Goal: Information Seeking & Learning: Understand process/instructions

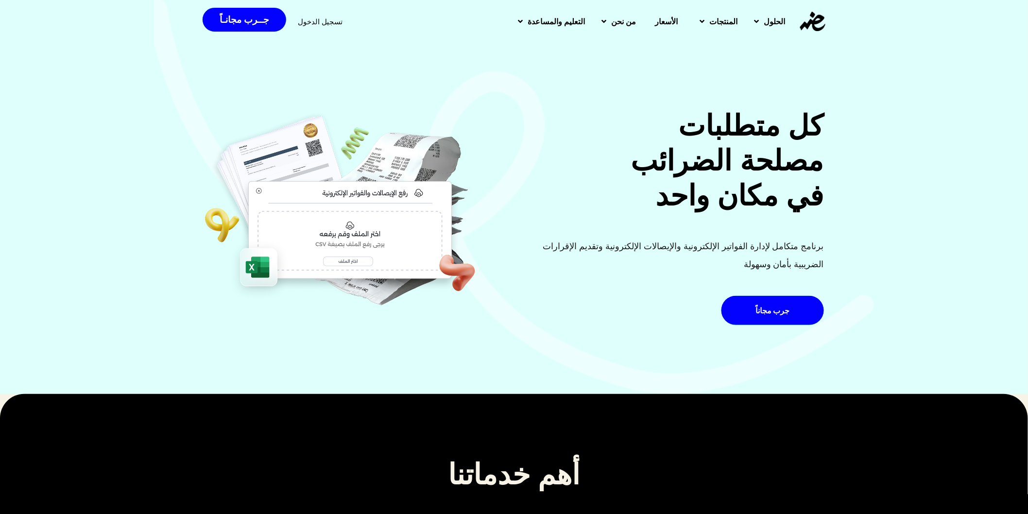
click at [322, 21] on span "تسجيل الدخول" at bounding box center [320, 21] width 45 height 7
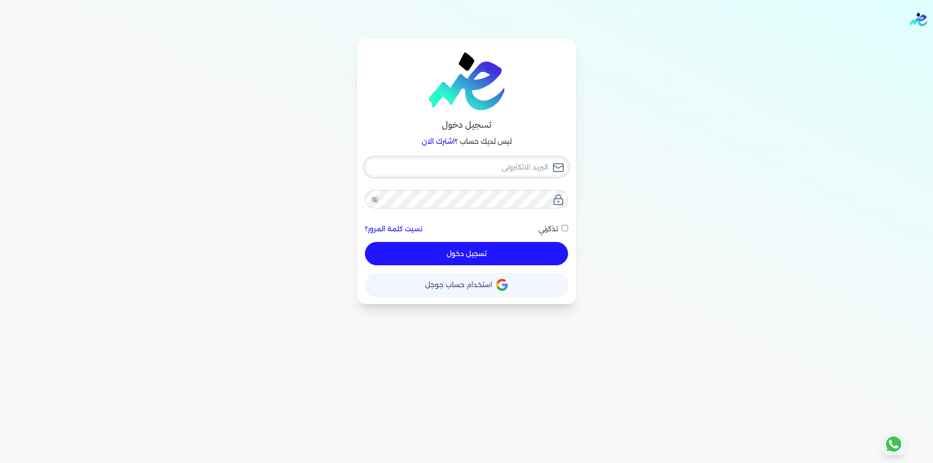
click at [525, 166] on input "email" at bounding box center [466, 167] width 203 height 18
click at [503, 164] on input "email" at bounding box center [466, 167] width 203 height 18
type input "h"
checkbox input "false"
type input "he"
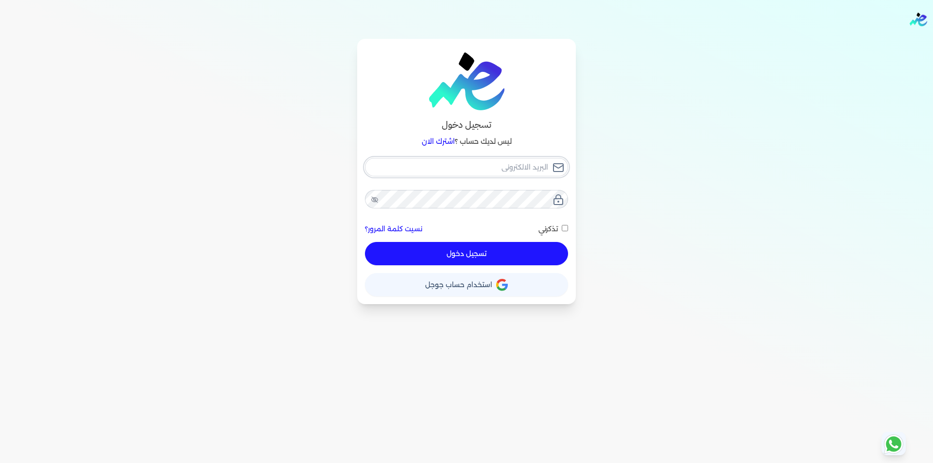
checkbox input "false"
type input "h"
checkbox input "false"
type input "a"
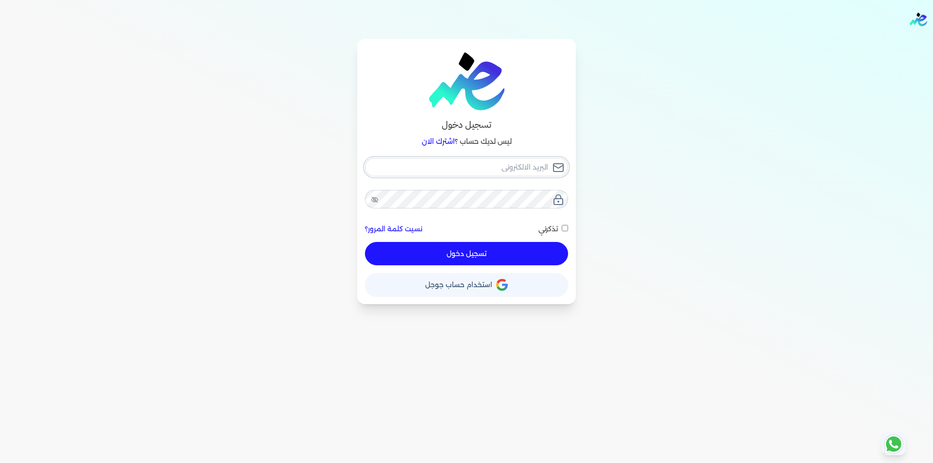
checkbox input "false"
type input "ab"
checkbox input "false"
type input "abc"
checkbox input "false"
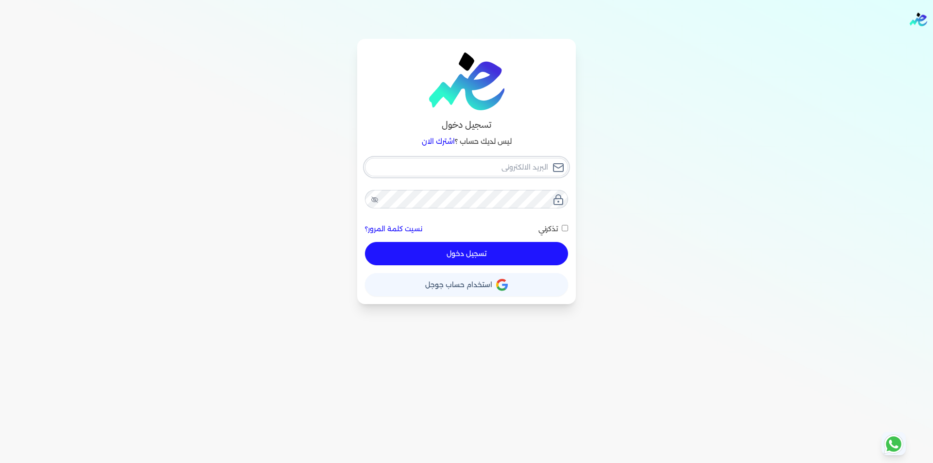
type input "abca"
checkbox input "false"
type input "abcam"
checkbox input "false"
type input "abcamr"
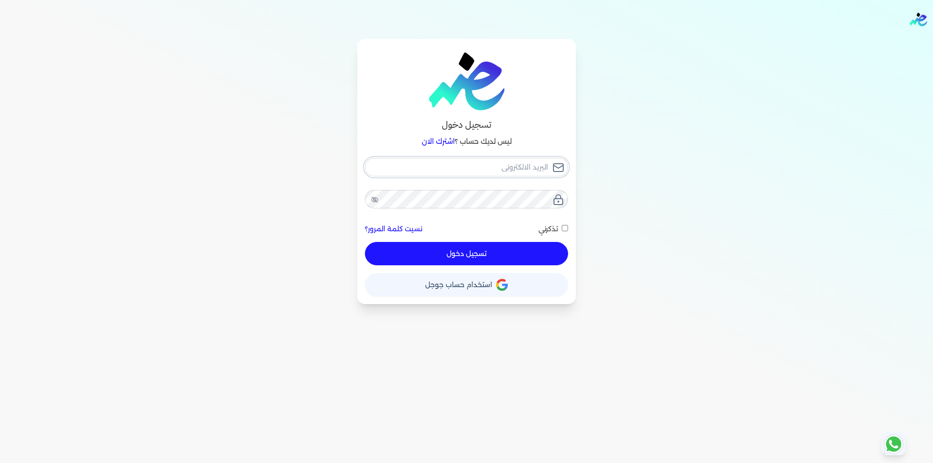
checkbox input "false"
type input "abcamr8"
checkbox input "false"
type input "abcamr86"
checkbox input "false"
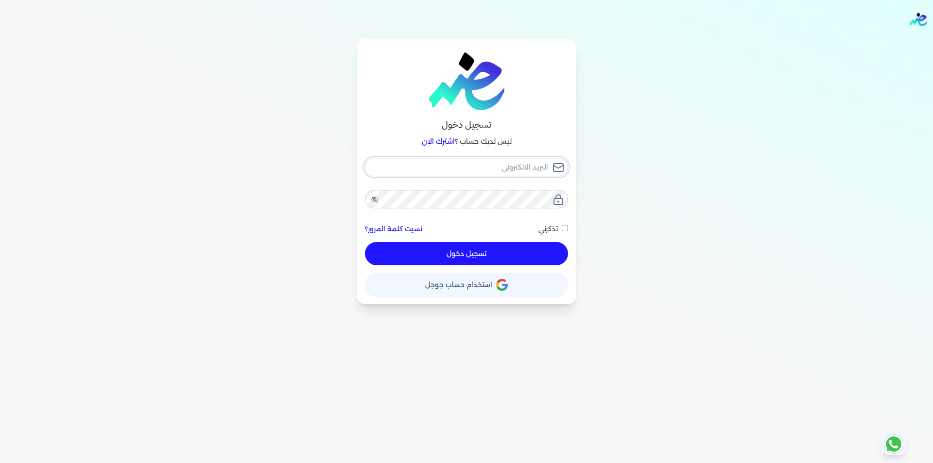
type input "abcamr86@"
checkbox input "false"
type input "abcamr86@g"
checkbox input "false"
type input "abcamr86@gm"
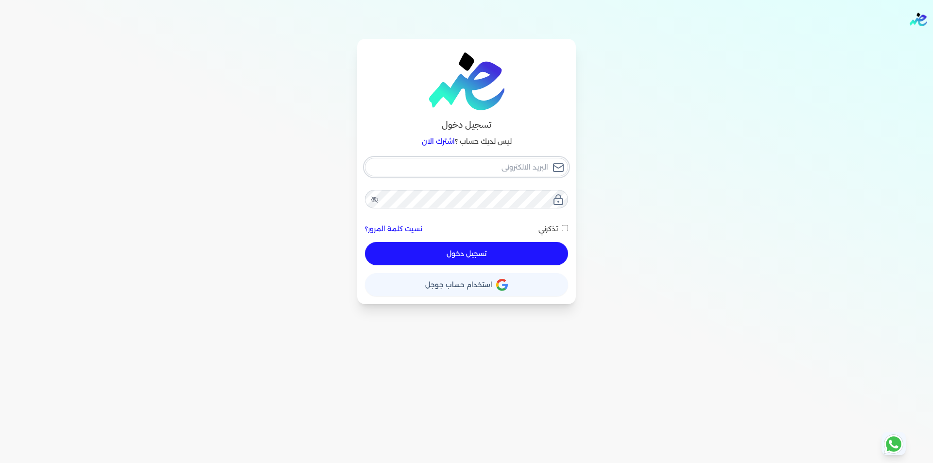
checkbox input "false"
type input "abcamr86@gma"
checkbox input "false"
type input "abcamr86@gmai"
checkbox input "false"
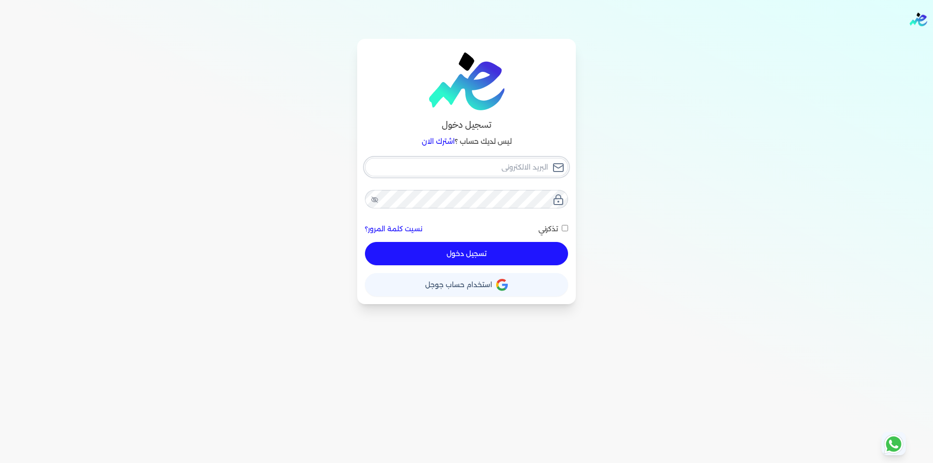
type input "abcamr86@gmail"
checkbox input "false"
type input "abcamr86@gmail."
checkbox input "false"
type input "abcamr86@gmail.c"
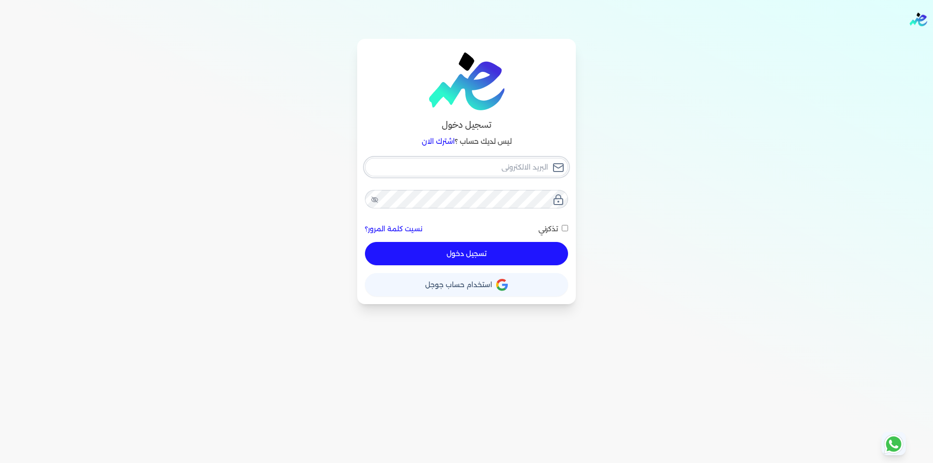
checkbox input "false"
type input "abcamr86@gmail.co"
checkbox input "false"
type input "abcamr86@gmail.com"
checkbox input "false"
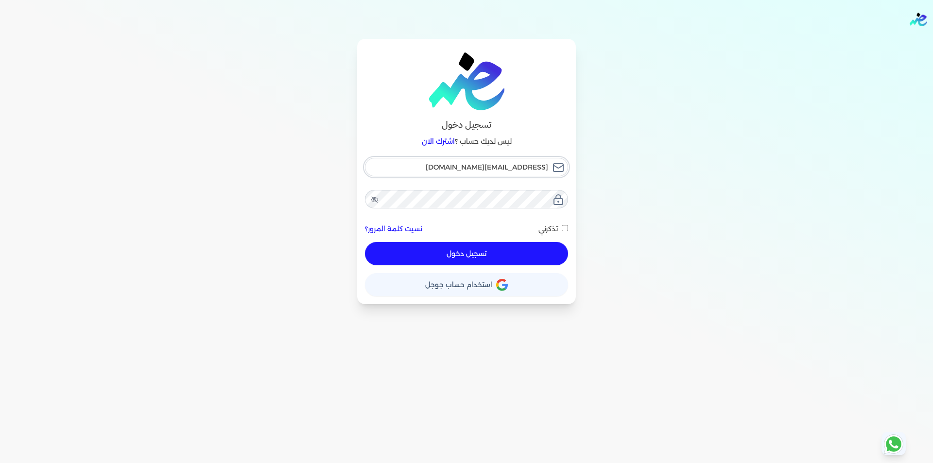
type input "abcamr86@gmail.com"
click at [494, 249] on button "تسجيل دخول" at bounding box center [466, 253] width 203 height 23
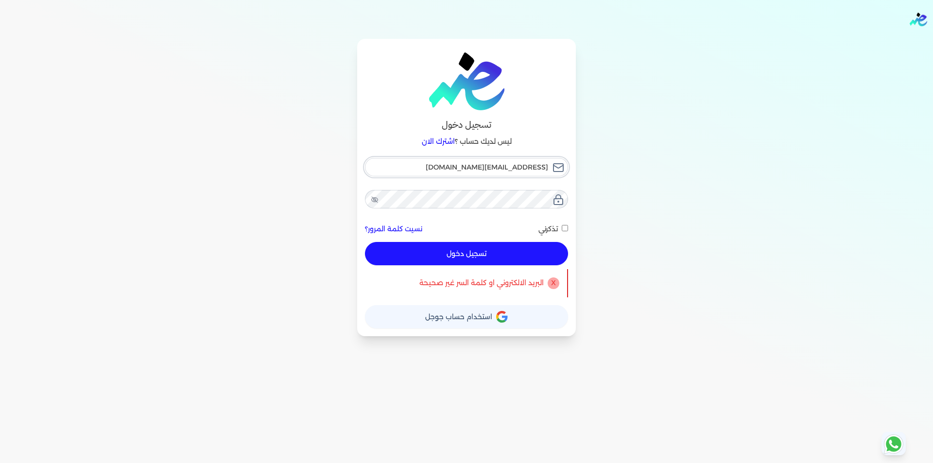
drag, startPoint x: 466, startPoint y: 164, endPoint x: 547, endPoint y: 172, distance: 81.5
click at [547, 172] on input "abcamr86@gmail.com" at bounding box center [466, 167] width 203 height 18
click at [373, 199] on icon at bounding box center [375, 200] width 8 height 8
click at [485, 256] on button "تسجيل دخول" at bounding box center [466, 253] width 203 height 23
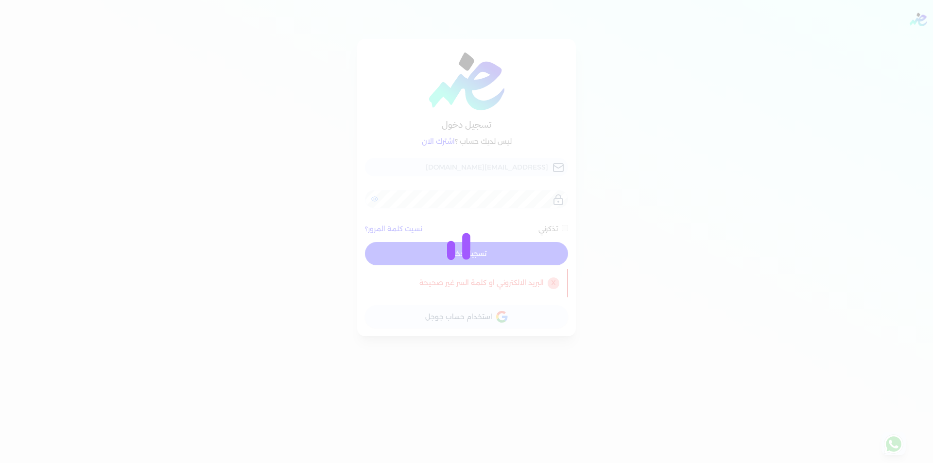
checkbox input "false"
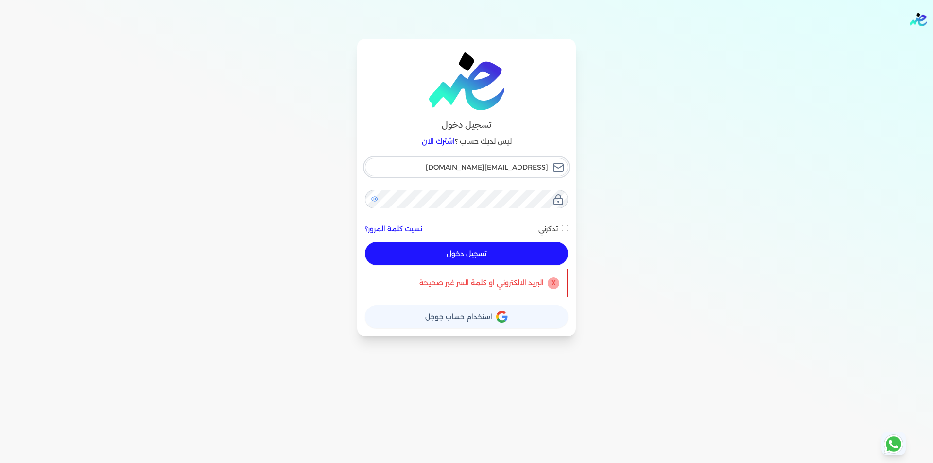
click at [488, 167] on input "abcamr86@gmail.com" at bounding box center [466, 167] width 203 height 18
click at [472, 284] on p "البريد الالكتروني او كلمة السر غير صحيحة" at bounding box center [481, 283] width 124 height 13
click at [408, 228] on link "نسيت كلمة المرور؟" at bounding box center [393, 229] width 57 height 10
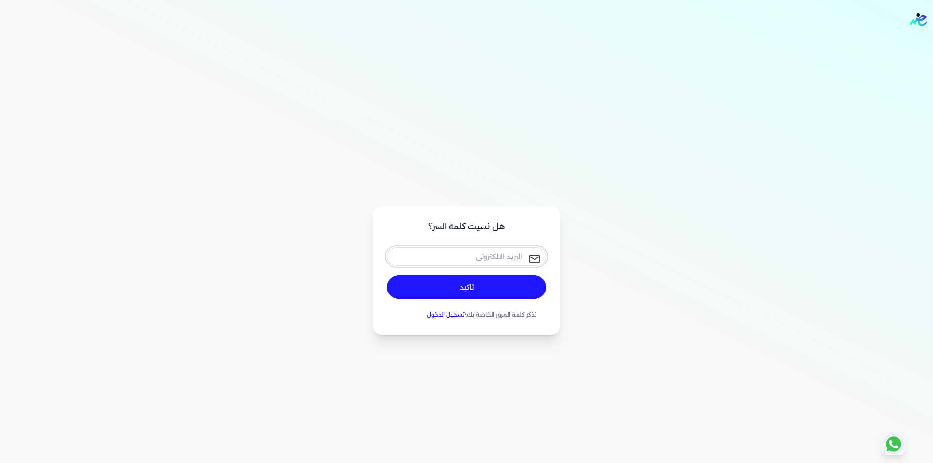
click at [438, 255] on input "email" at bounding box center [466, 256] width 159 height 18
type input "abcamr86@gmail.com"
click at [445, 290] on button "تاكيد" at bounding box center [466, 287] width 159 height 23
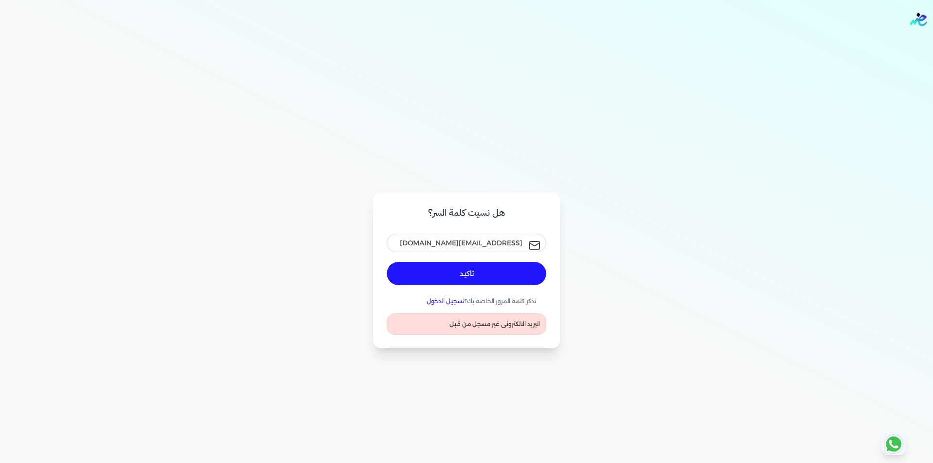
click at [470, 275] on button "تاكيد" at bounding box center [466, 273] width 159 height 23
click at [466, 246] on input "abcamr86@gmail.com" at bounding box center [466, 243] width 159 height 18
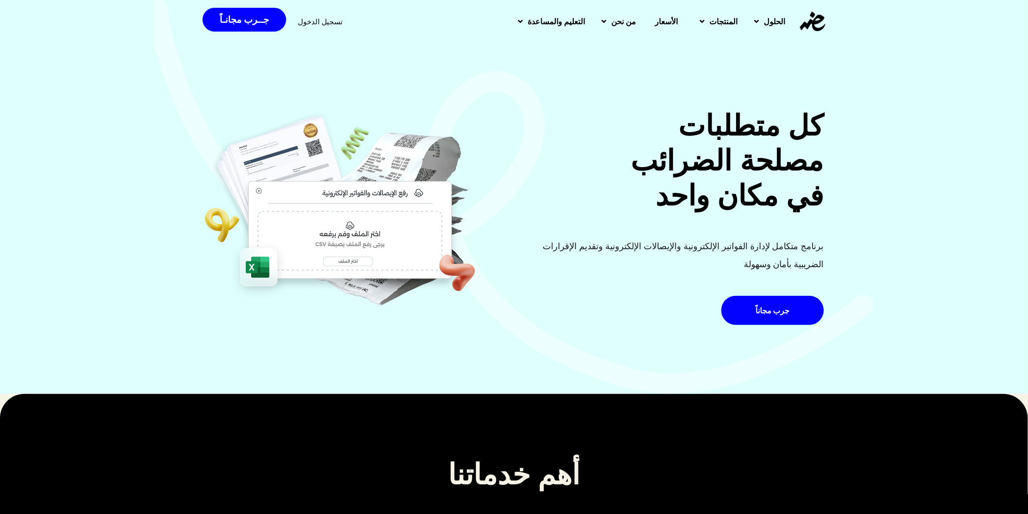
click at [306, 113] on img at bounding box center [340, 210] width 273 height 204
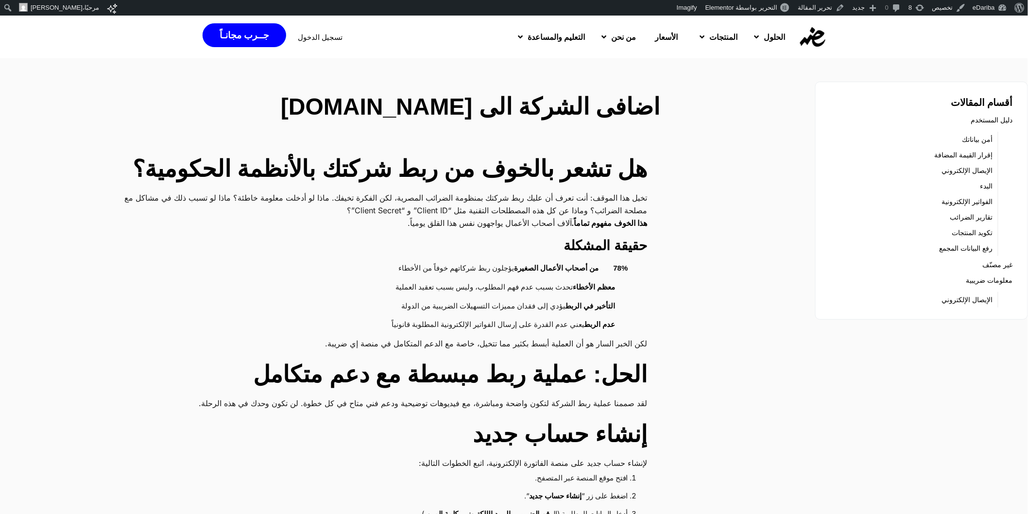
click at [395, 109] on h2 "اضافى الشركة الى edariba.com" at bounding box center [387, 106] width 545 height 35
click at [468, 109] on h2 "اضافى الشركة الى edariba.com" at bounding box center [387, 106] width 545 height 35
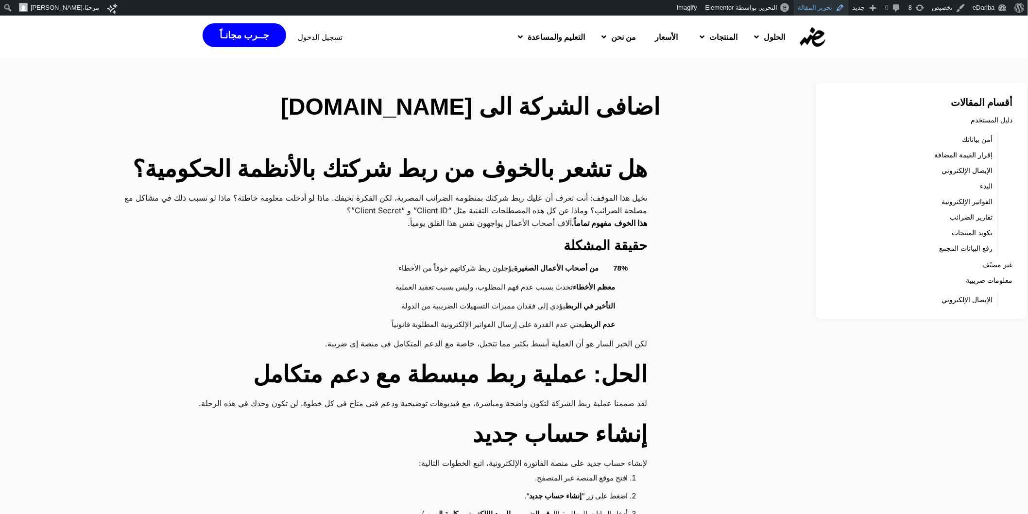
click at [819, 7] on link "تحرير المقالة" at bounding box center [821, 8] width 55 height 16
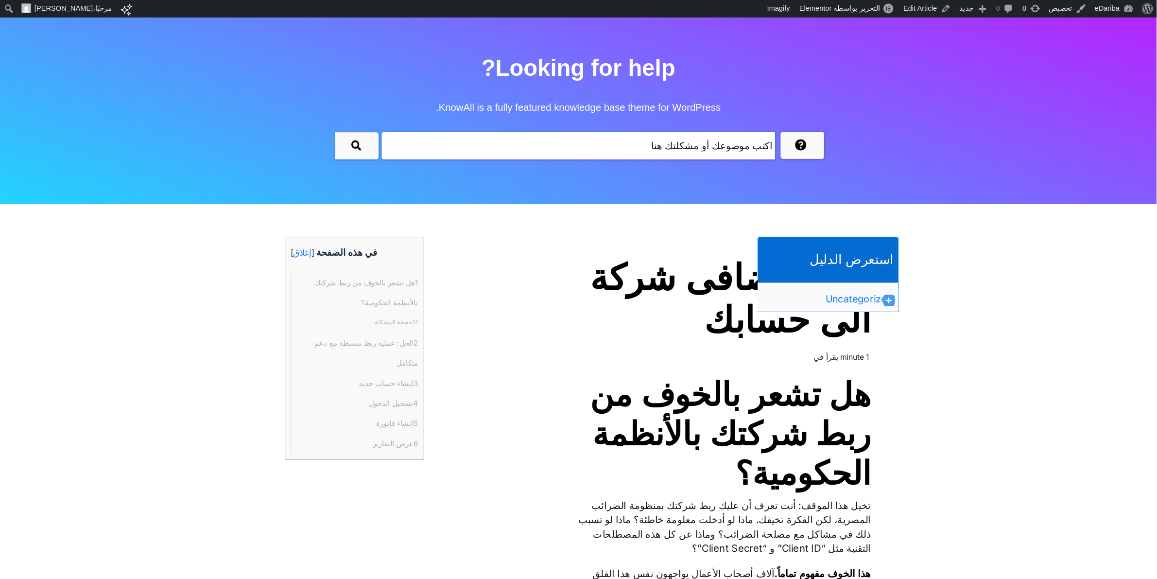
scroll to position [54, 0]
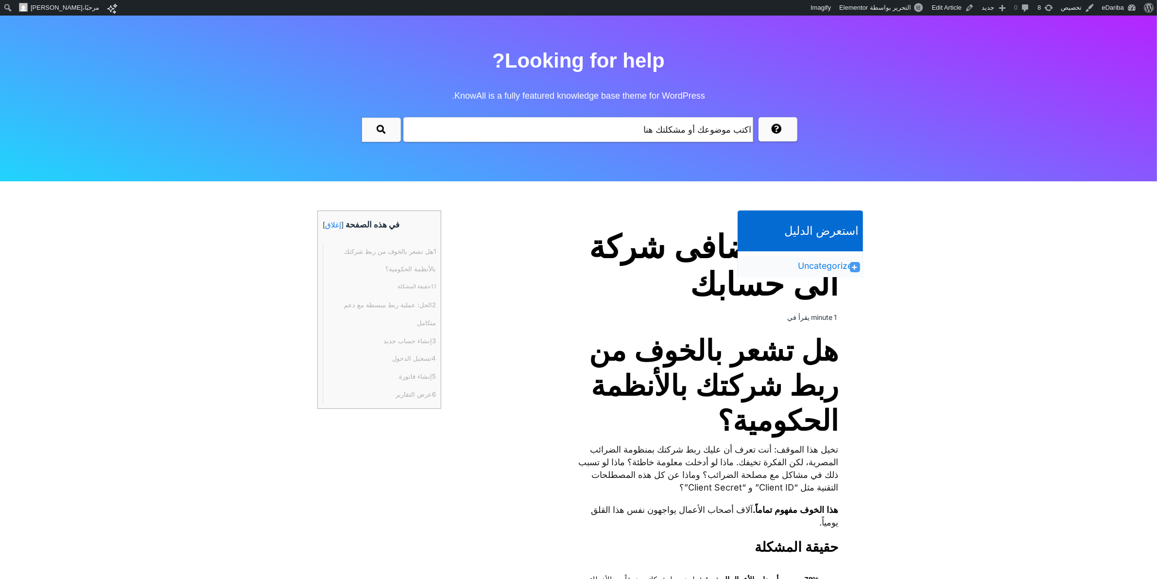
click at [640, 269] on h1 "كيفية اضافى شركة الى حسابك" at bounding box center [705, 266] width 268 height 75
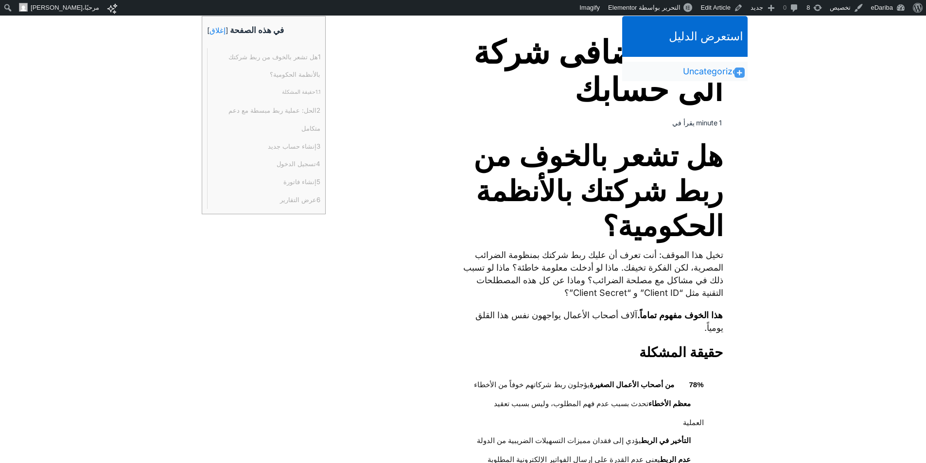
scroll to position [0, 0]
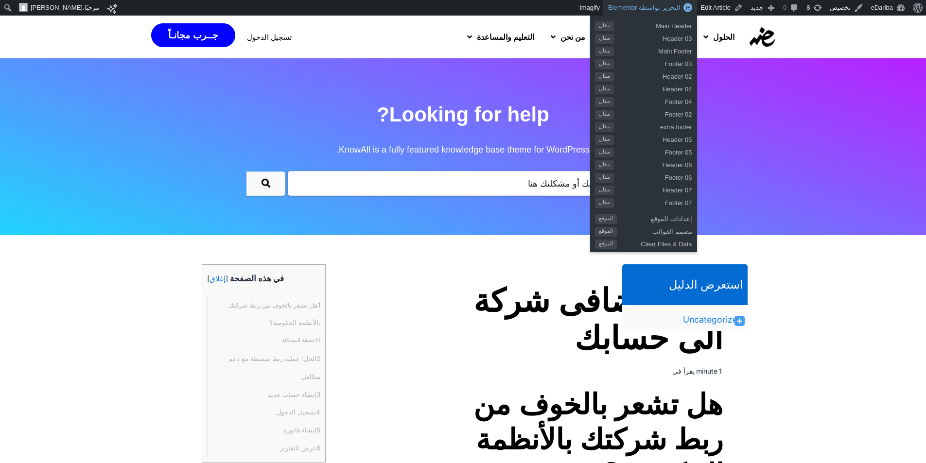
click at [660, 9] on span "التحرير بواسطة Elementor" at bounding box center [644, 7] width 72 height 7
click at [682, 233] on span "مصمم القوالب" at bounding box center [654, 230] width 75 height 13
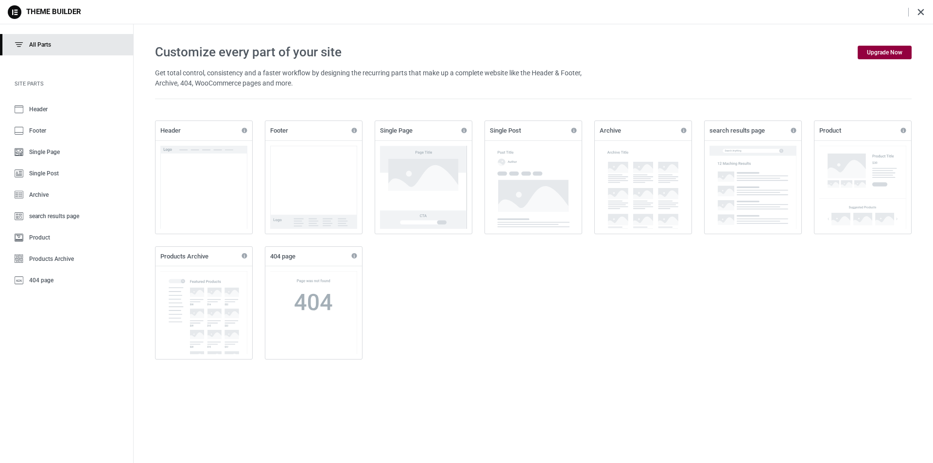
click at [561, 302] on div "Header Info Upgrade Footer Info Upgrade Single Page Info Upgrade Single Post In…" at bounding box center [533, 240] width 757 height 239
click at [713, 317] on link "Uncategorized" at bounding box center [716, 320] width 60 height 12
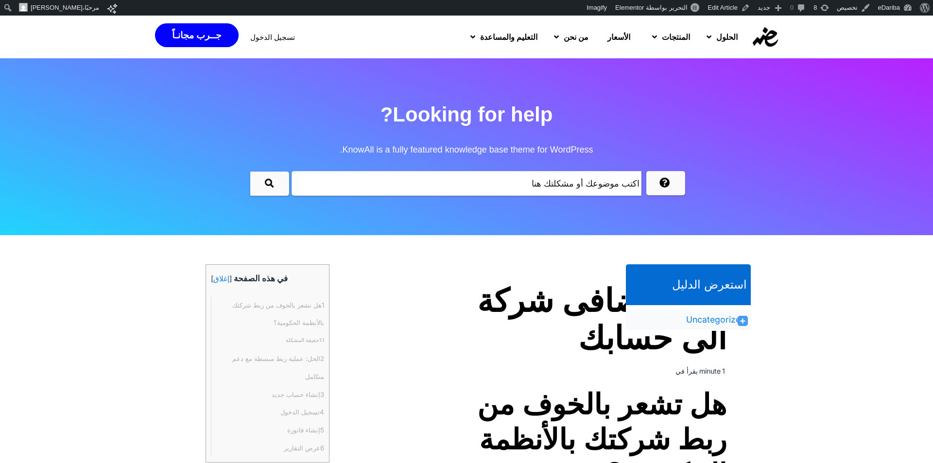
click icon
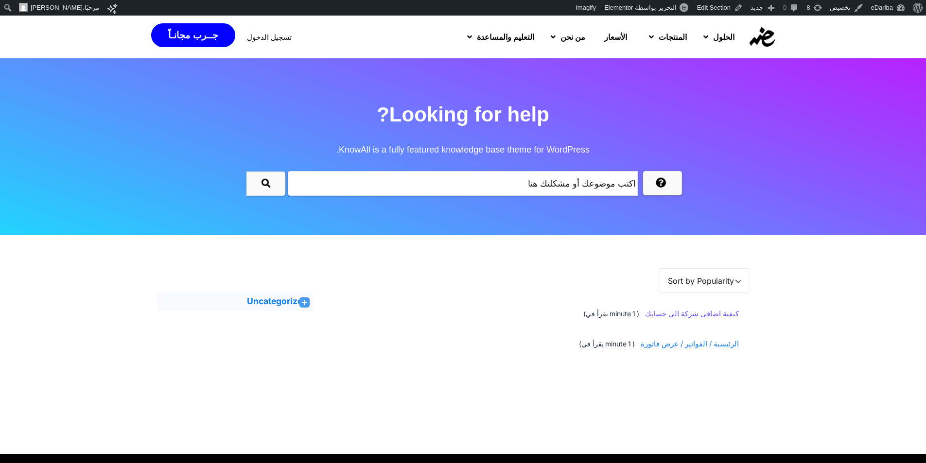
click at [691, 315] on span "كيفية اضافى شركة الى حسابك" at bounding box center [690, 314] width 97 height 18
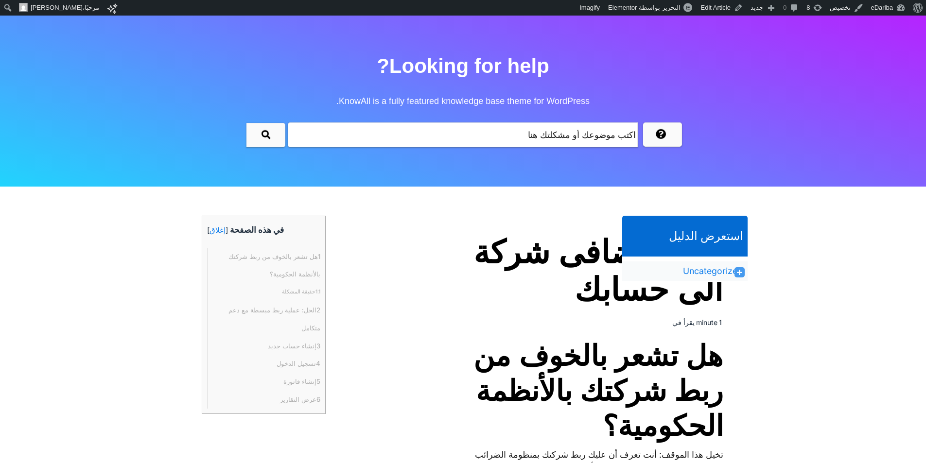
scroll to position [243, 0]
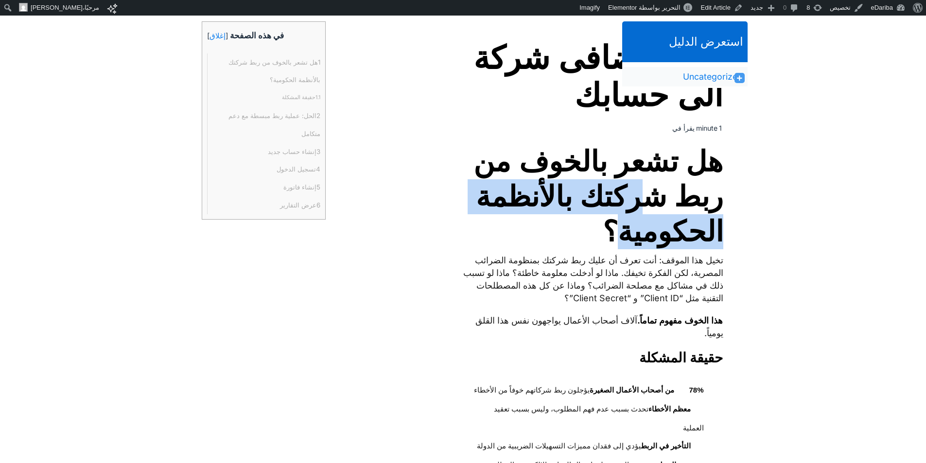
drag, startPoint x: 654, startPoint y: 214, endPoint x: 577, endPoint y: 261, distance: 90.1
click at [605, 249] on span "هل تشعر بالخوف من ربط شركتك بالأنظمة الحكومية؟" at bounding box center [589, 196] width 268 height 105
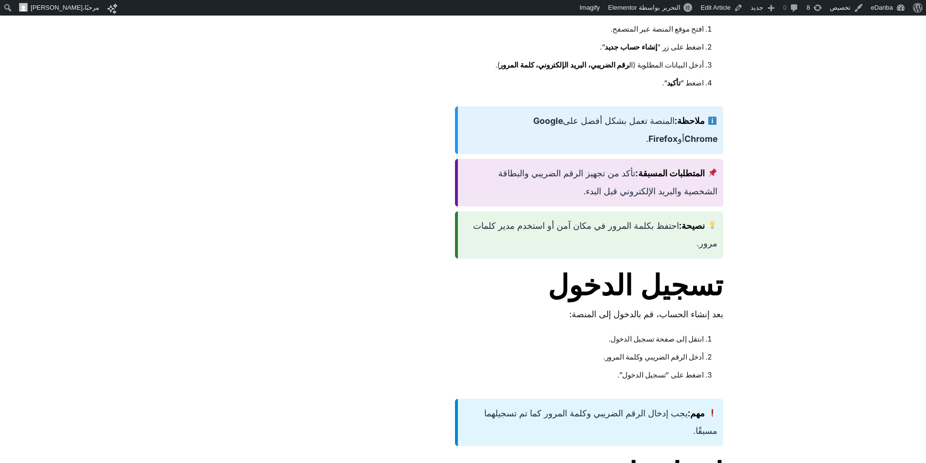
scroll to position [923, 0]
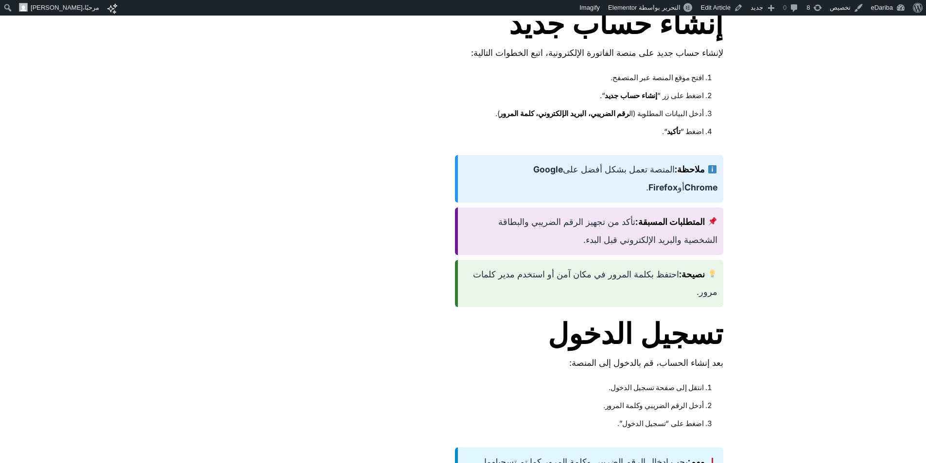
click at [631, 166] on div "ملاحظة: المنصة تعمل بشكل أفضل على Google Chrome أو Firefox ." at bounding box center [589, 179] width 268 height 48
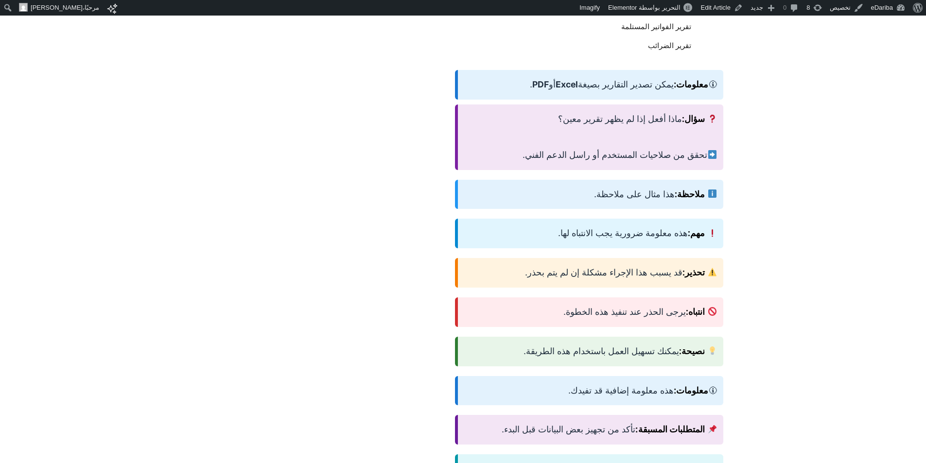
scroll to position [2139, 0]
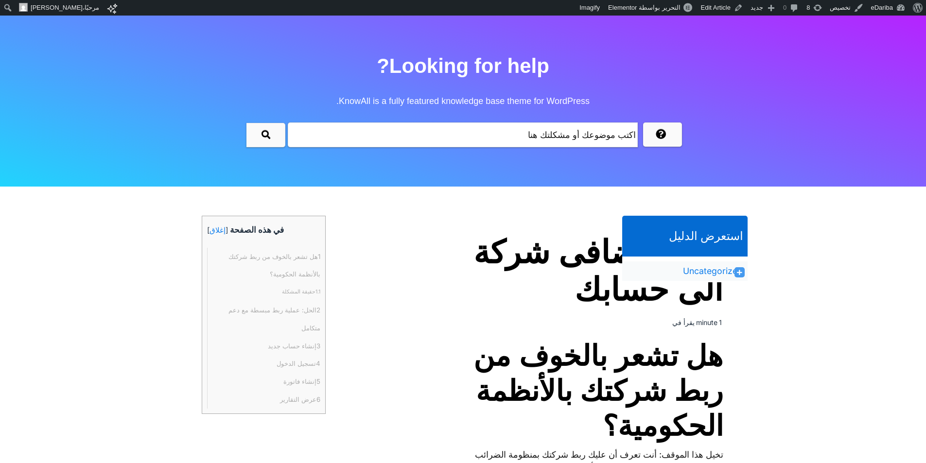
scroll to position [97, 0]
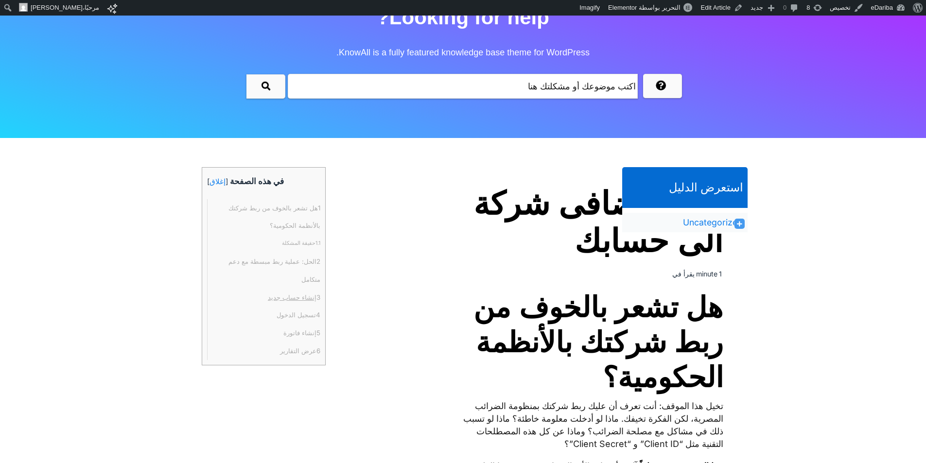
click at [302, 297] on link "3 إنشاء حساب جديد" at bounding box center [294, 298] width 52 height 18
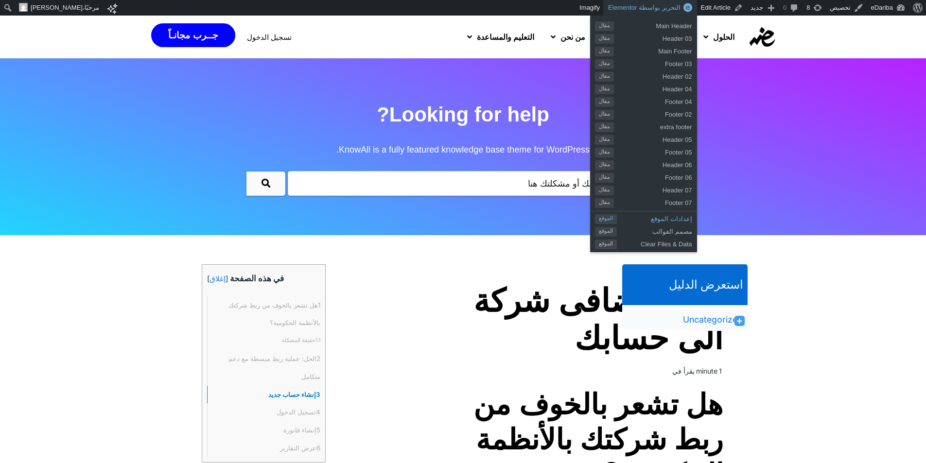
click at [684, 219] on span "إعدادات الموقع" at bounding box center [654, 217] width 75 height 13
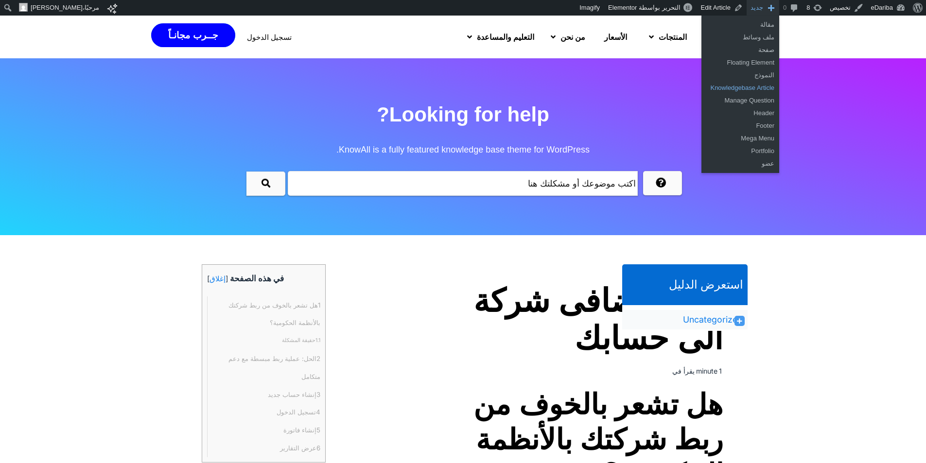
click at [765, 89] on link "Knowledgebase Article" at bounding box center [740, 88] width 78 height 13
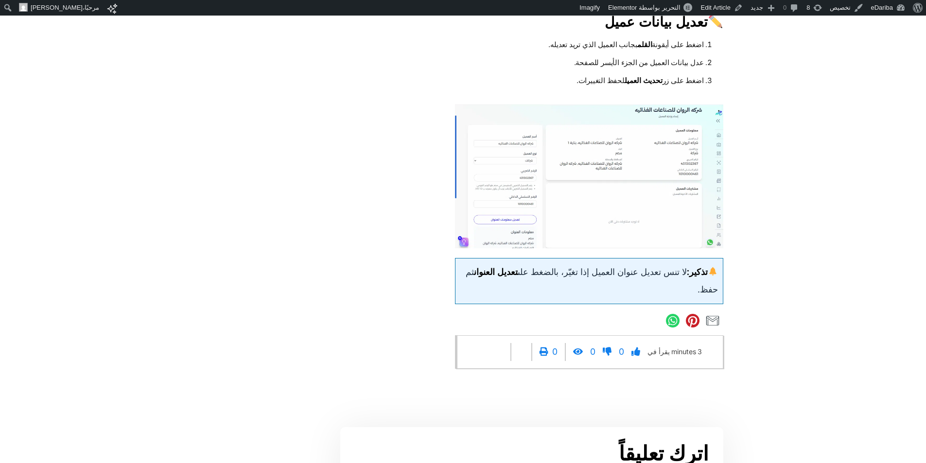
scroll to position [5619, 0]
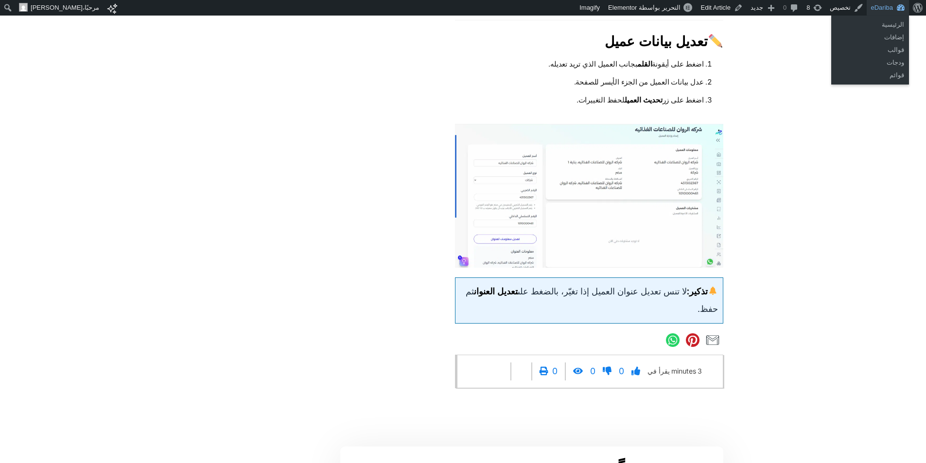
click at [888, 8] on link "eDariba" at bounding box center [888, 8] width 42 height 16
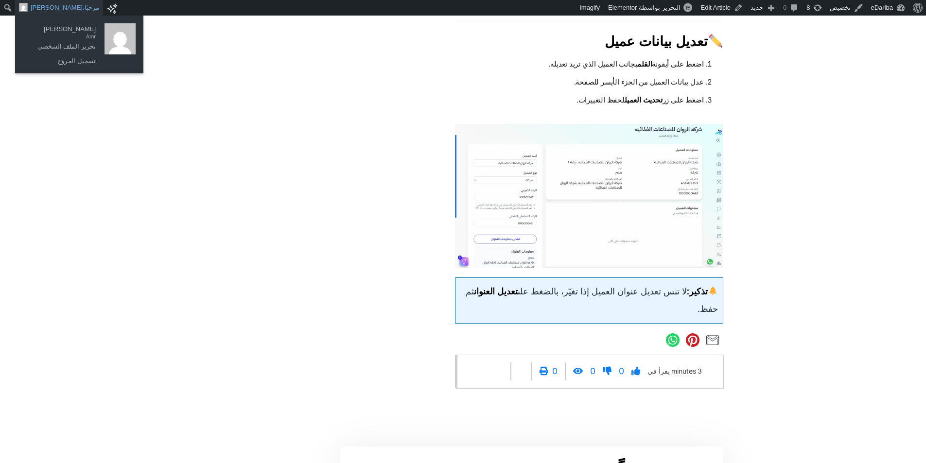
click at [57, 9] on span "[PERSON_NAME]" at bounding box center [57, 8] width 52 height 16
click at [70, 64] on link "تسجيل الخروج" at bounding box center [62, 61] width 78 height 13
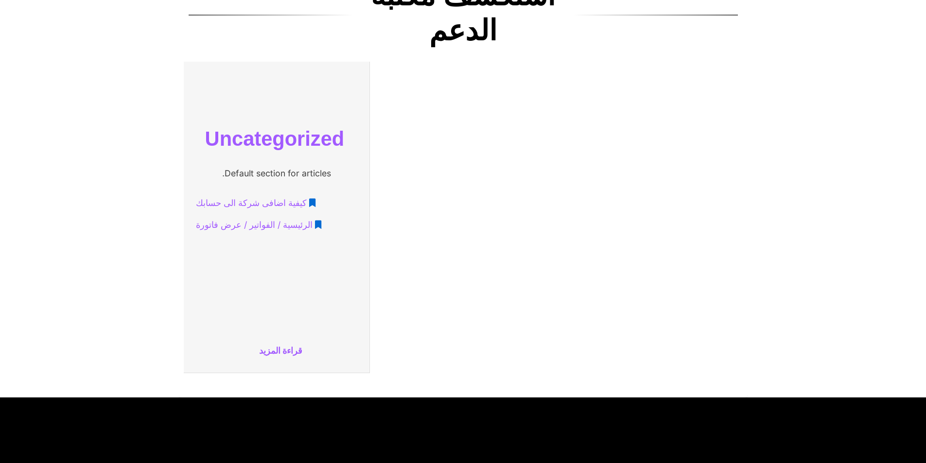
scroll to position [389, 0]
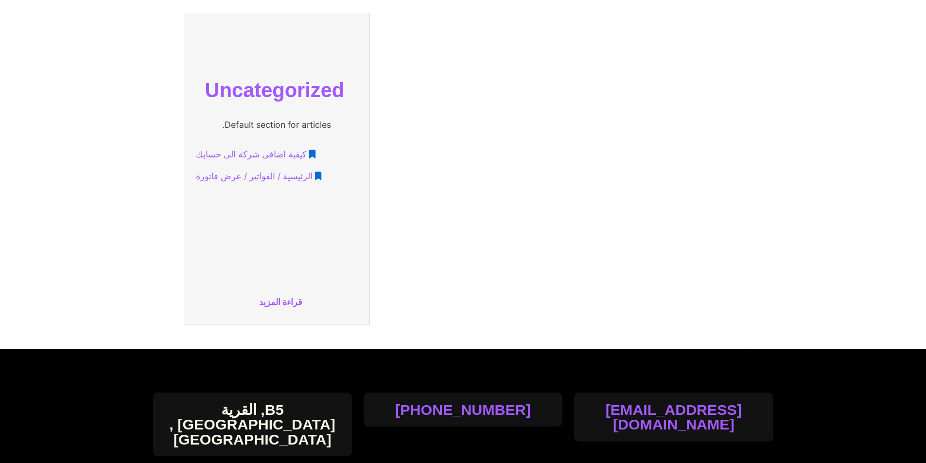
click at [279, 178] on span "الرئيسية / الفواتير / عرض فاتورة" at bounding box center [254, 177] width 117 height 18
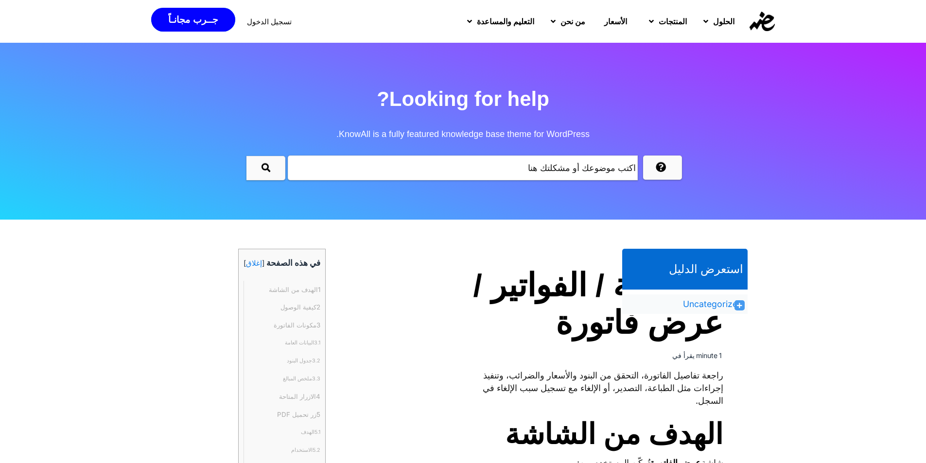
click at [771, 25] on img at bounding box center [761, 21] width 25 height 19
